Goal: Check status

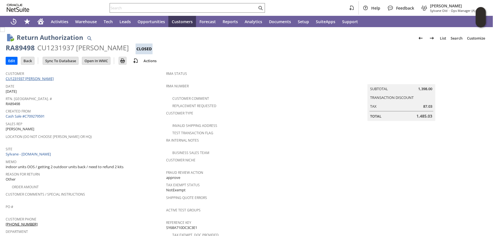
click at [33, 77] on link "CU1231937 [PERSON_NAME]" at bounding box center [30, 78] width 49 height 5
